Goal: Task Accomplishment & Management: Use online tool/utility

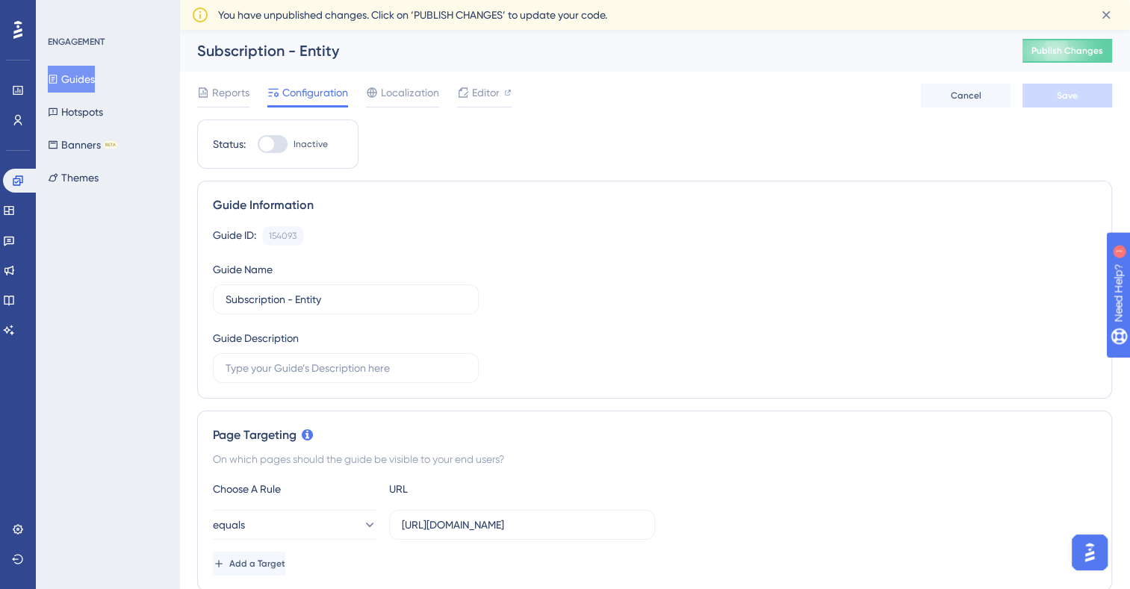
click at [95, 72] on button "Guides" at bounding box center [71, 79] width 47 height 27
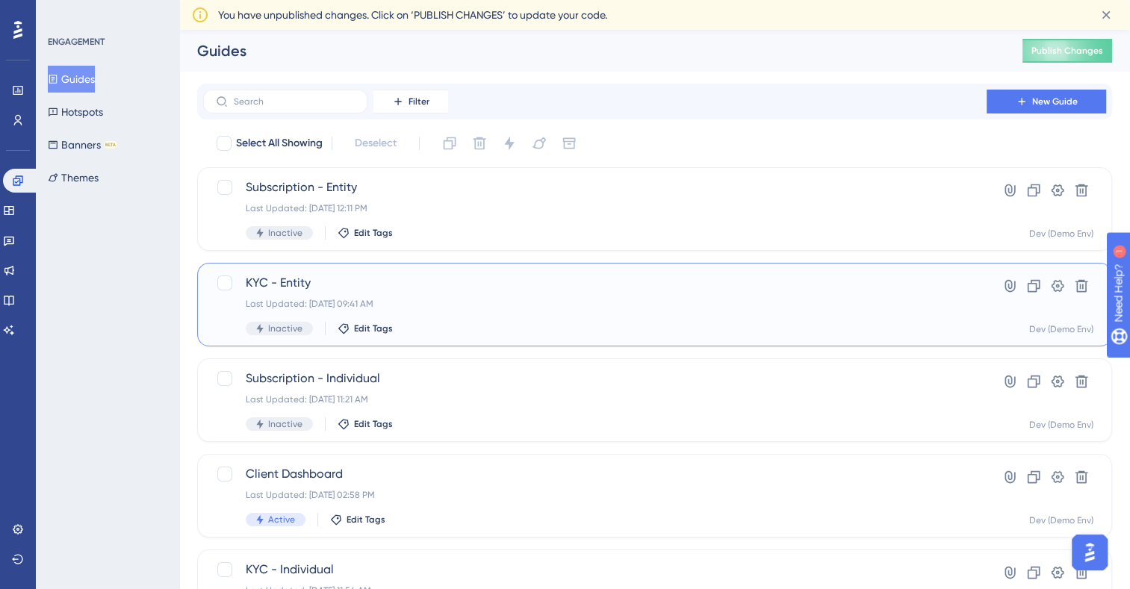
click at [283, 287] on span "KYC - Entity" at bounding box center [595, 283] width 698 height 18
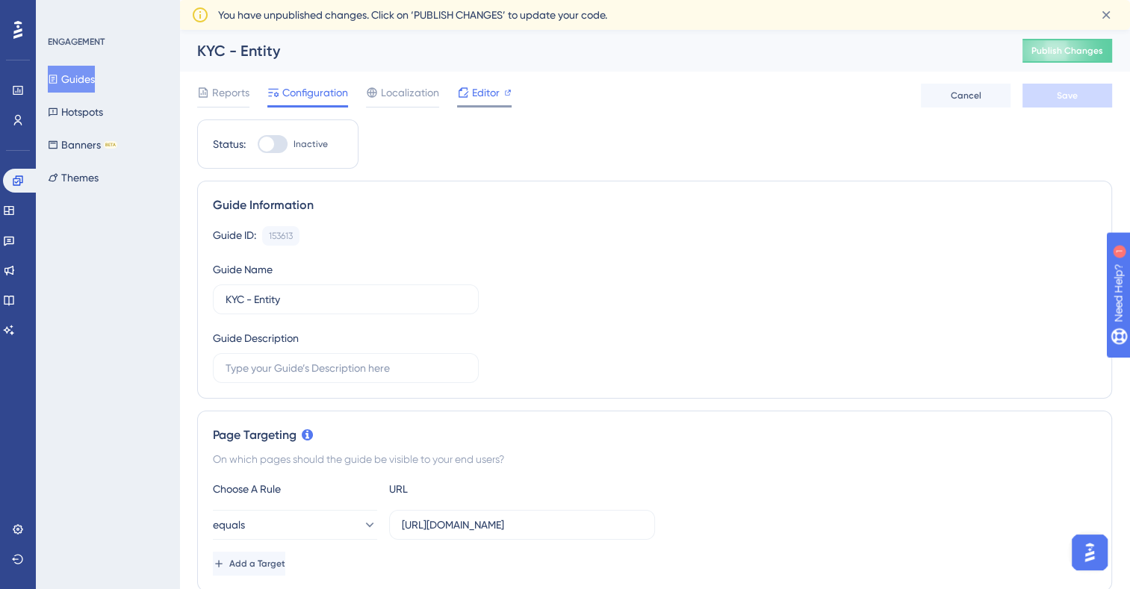
click at [492, 90] on span "Editor" at bounding box center [486, 93] width 28 height 18
click at [496, 87] on span "Editor" at bounding box center [486, 93] width 28 height 18
click at [87, 78] on button "Guides" at bounding box center [71, 79] width 47 height 27
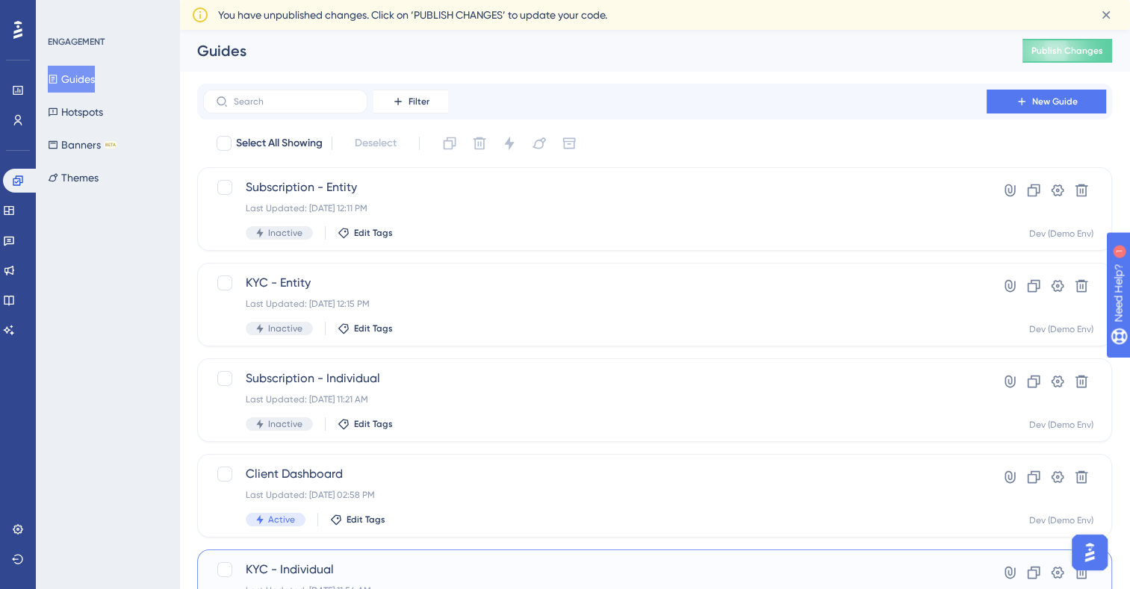
click at [302, 563] on span "KYC - Individual" at bounding box center [595, 570] width 698 height 18
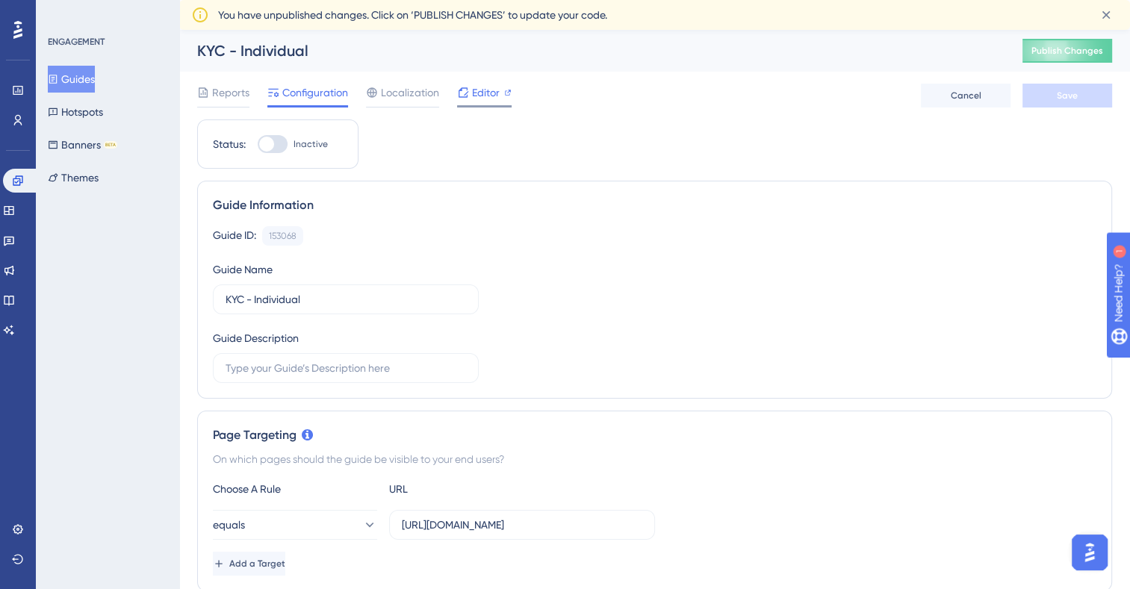
click at [496, 87] on span "Editor" at bounding box center [486, 93] width 28 height 18
click at [68, 73] on button "Guides" at bounding box center [71, 79] width 47 height 27
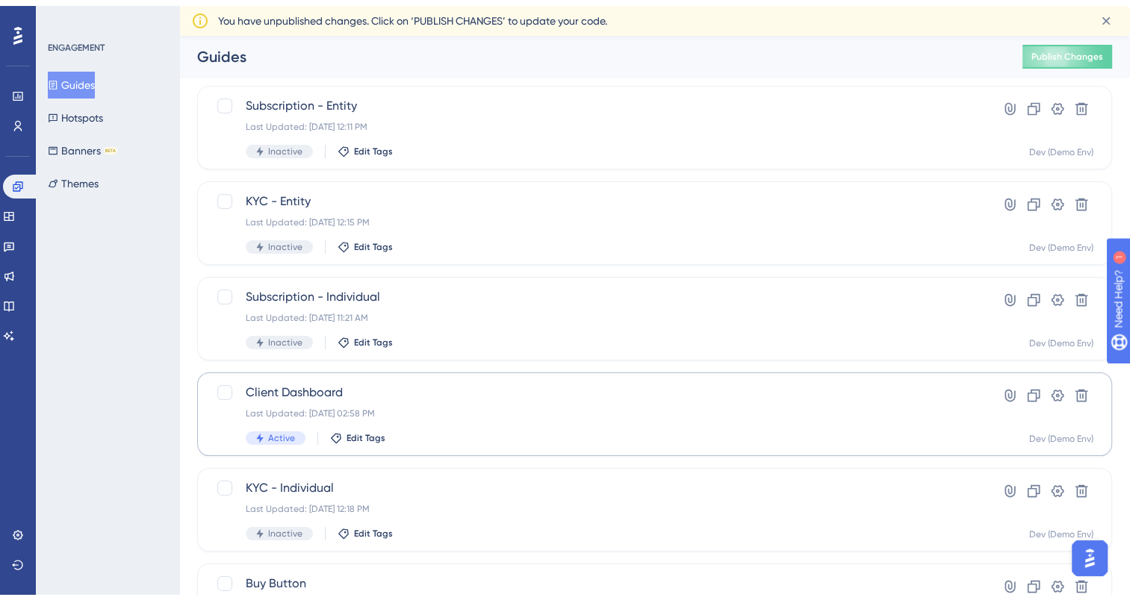
scroll to position [75, 0]
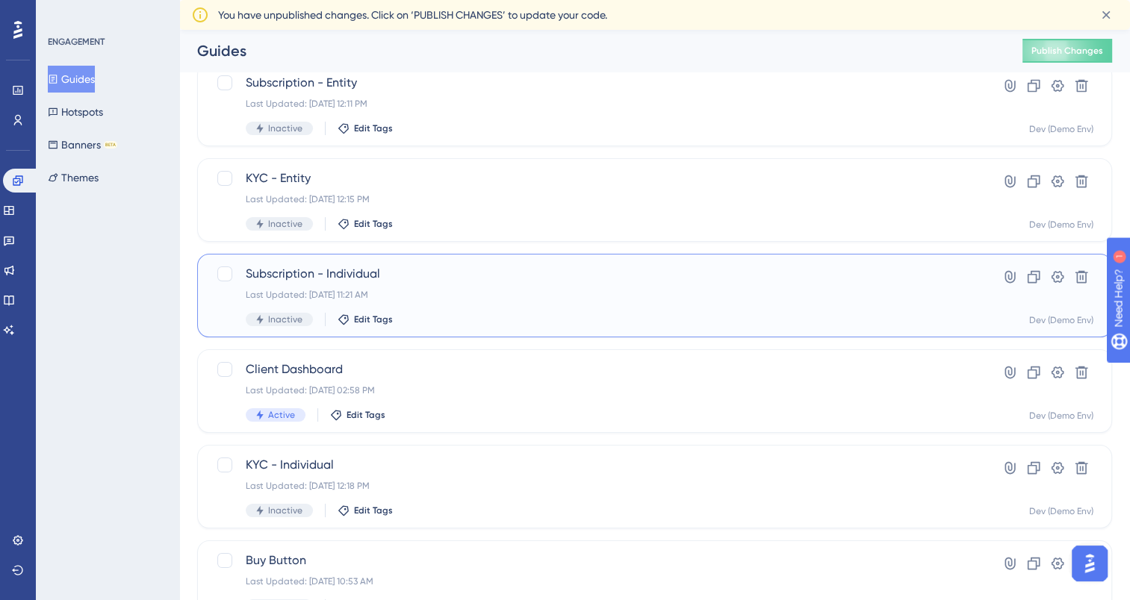
click at [343, 271] on span "Subscription - Individual" at bounding box center [595, 274] width 698 height 18
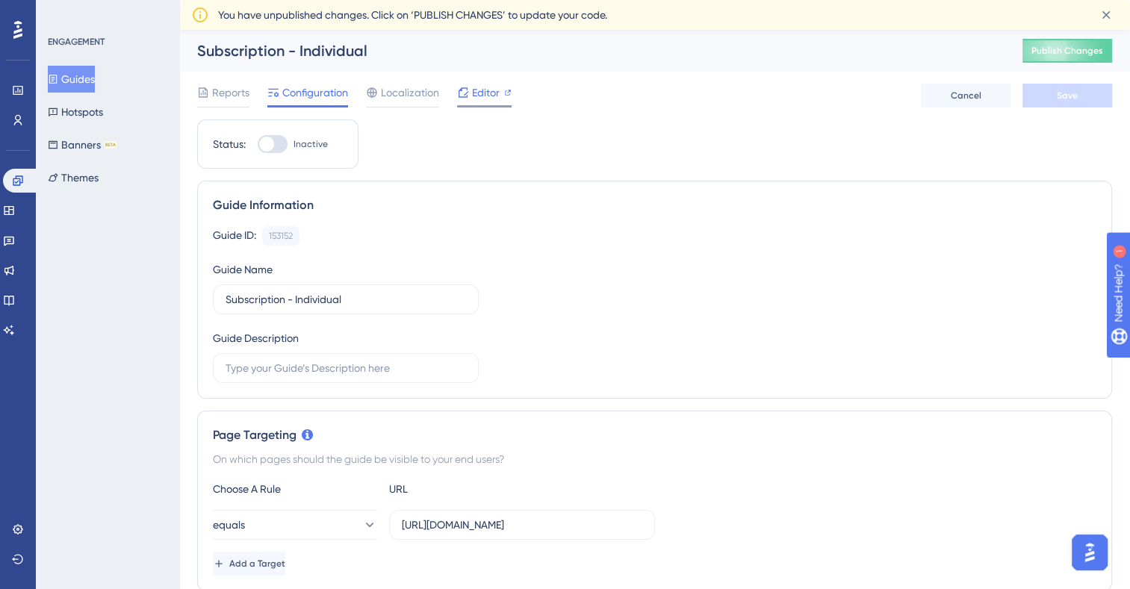
click at [479, 93] on span "Editor" at bounding box center [486, 93] width 28 height 18
